Goal: Transaction & Acquisition: Purchase product/service

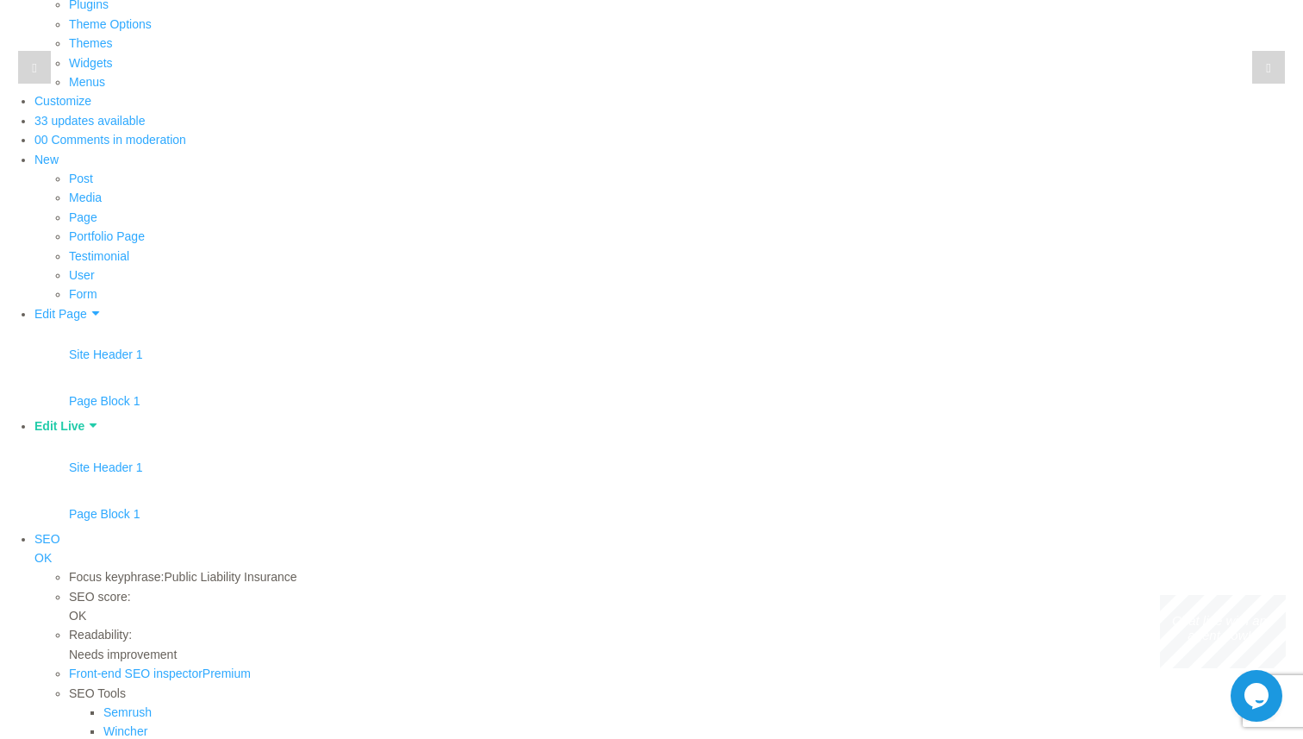
scroll to position [302, 0]
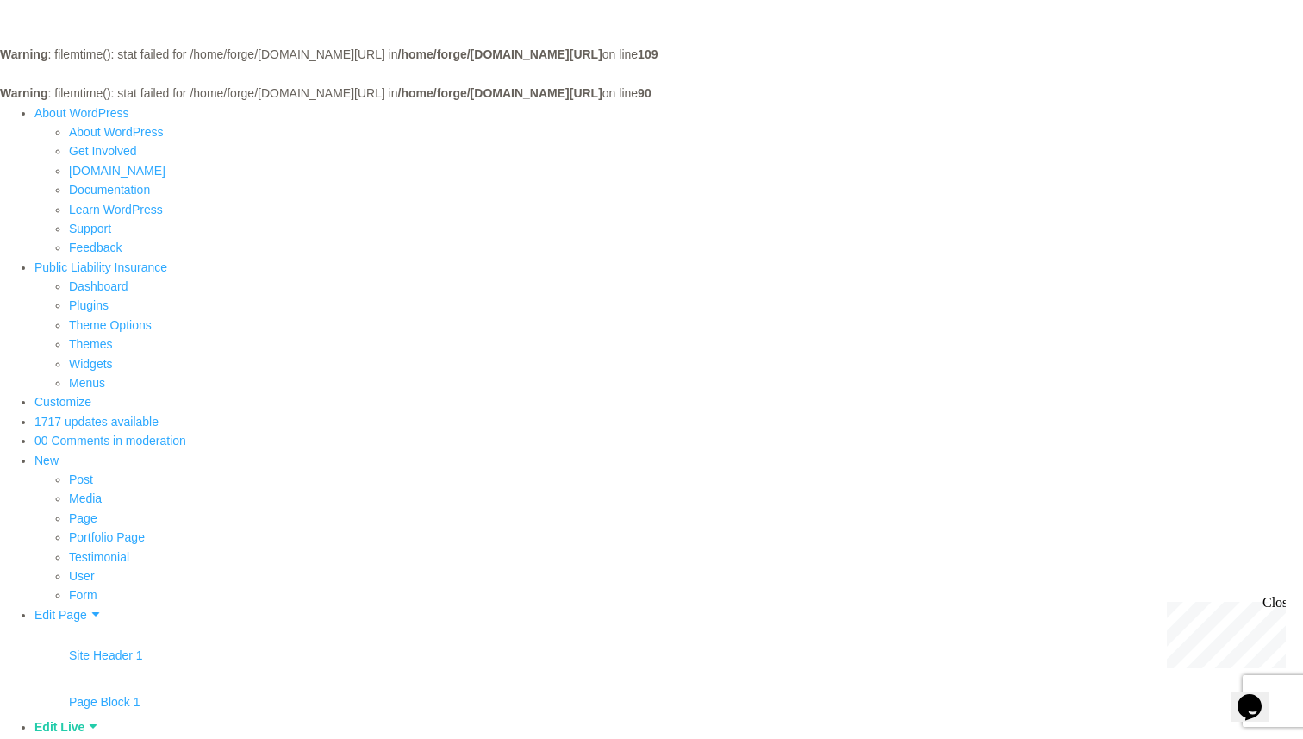
scroll to position [5, 0]
